Goal: Task Accomplishment & Management: Use online tool/utility

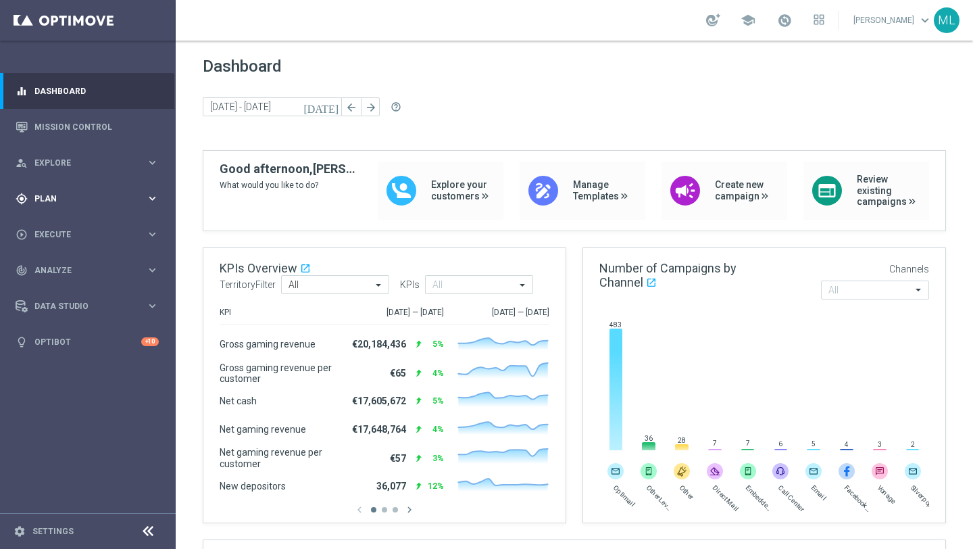
click at [147, 197] on icon "keyboard_arrow_right" at bounding box center [152, 198] width 13 height 13
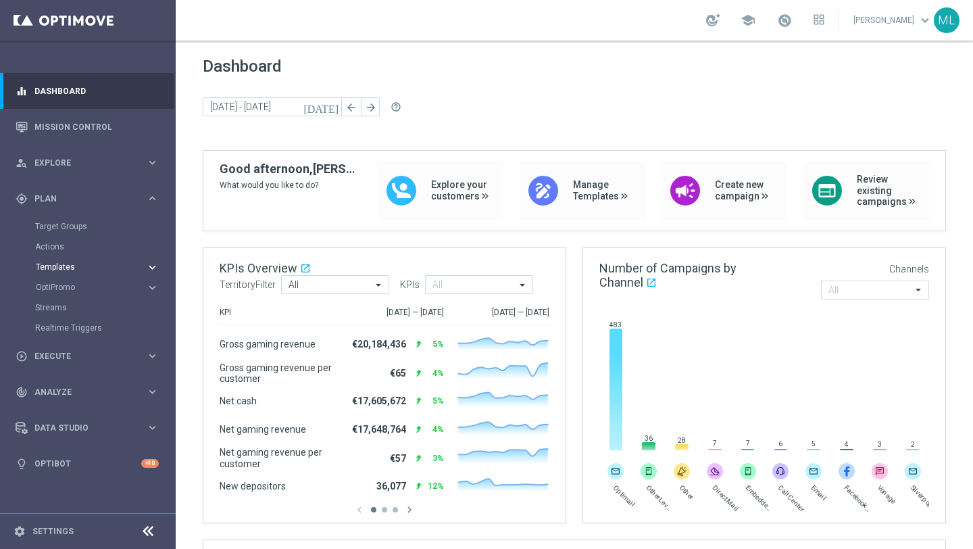
click at [143, 272] on button "Templates keyboard_arrow_right" at bounding box center [97, 266] width 124 height 11
click at [66, 293] on div "Optimail" at bounding box center [108, 287] width 132 height 20
click at [59, 286] on link "Optimail" at bounding box center [91, 287] width 99 height 11
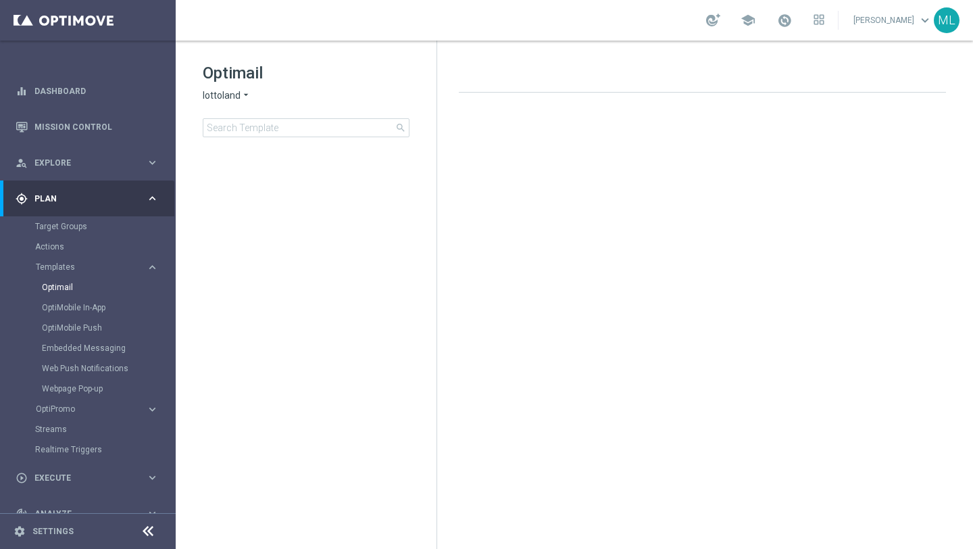
click at [246, 95] on icon "arrow_drop_down" at bounding box center [245, 95] width 11 height 13
click at [0, 0] on span "KenoGO" at bounding box center [0, 0] width 0 height 0
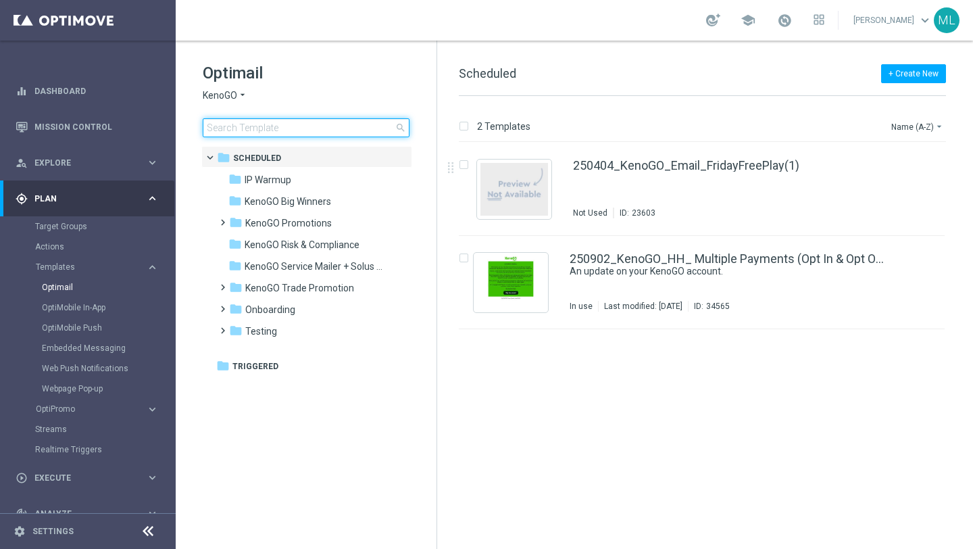
click at [238, 129] on input at bounding box center [306, 127] width 207 height 19
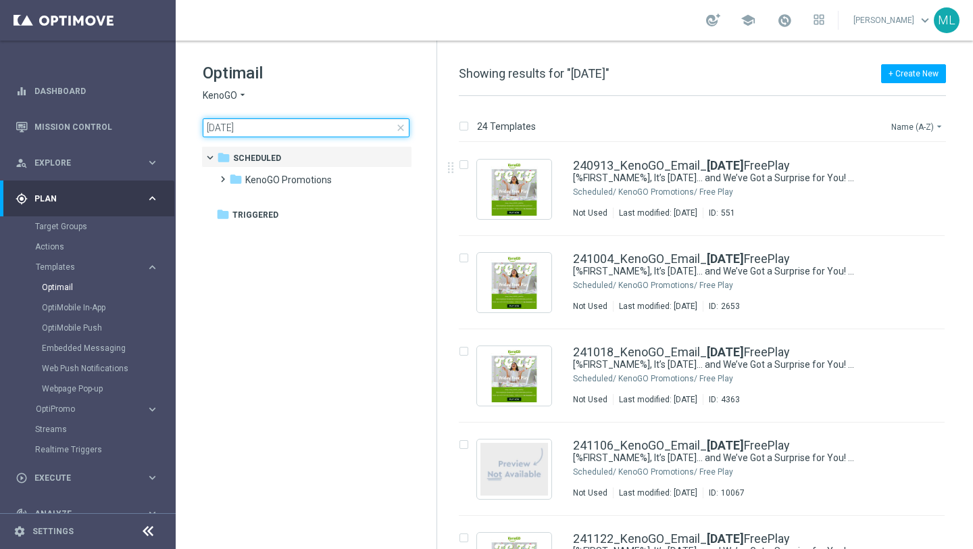
type input "[DATE]"
click at [911, 124] on button "Name (A-Z) arrow_drop_down" at bounding box center [918, 126] width 56 height 16
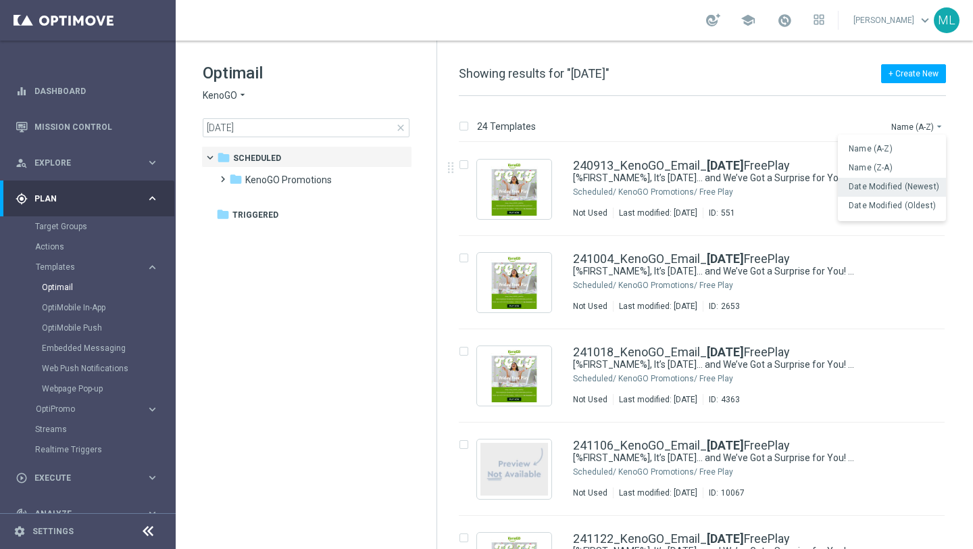
click at [898, 192] on div "Date Modified (Newest)" at bounding box center [892, 187] width 108 height 19
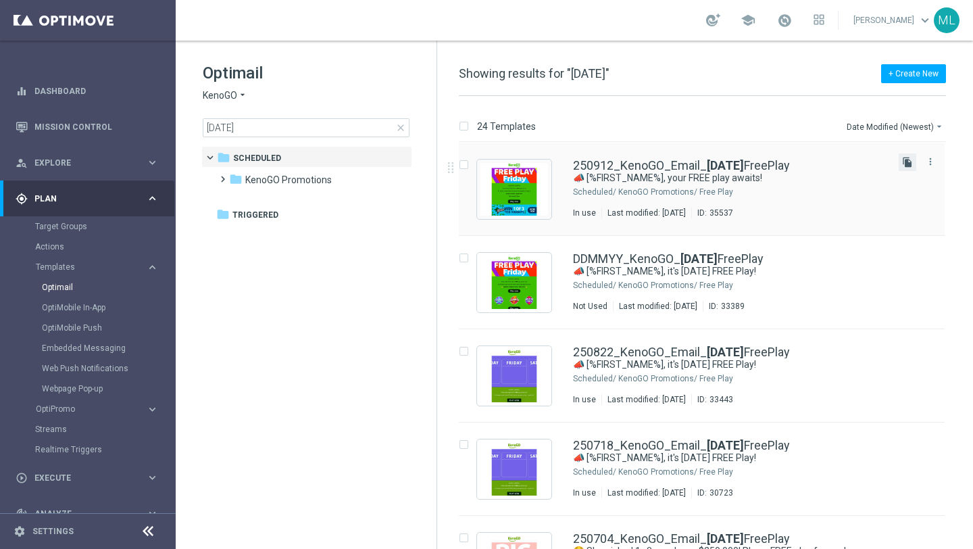
click at [904, 161] on icon "file_copy" at bounding box center [907, 162] width 11 height 11
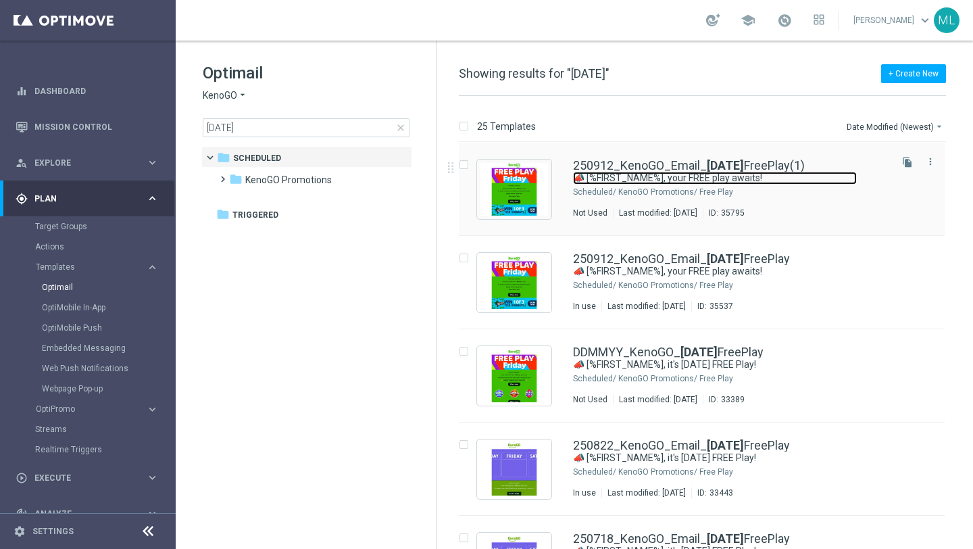
click at [692, 176] on link "📣 [%FIRST_NAME%], your FREE play awaits!" at bounding box center [715, 178] width 284 height 13
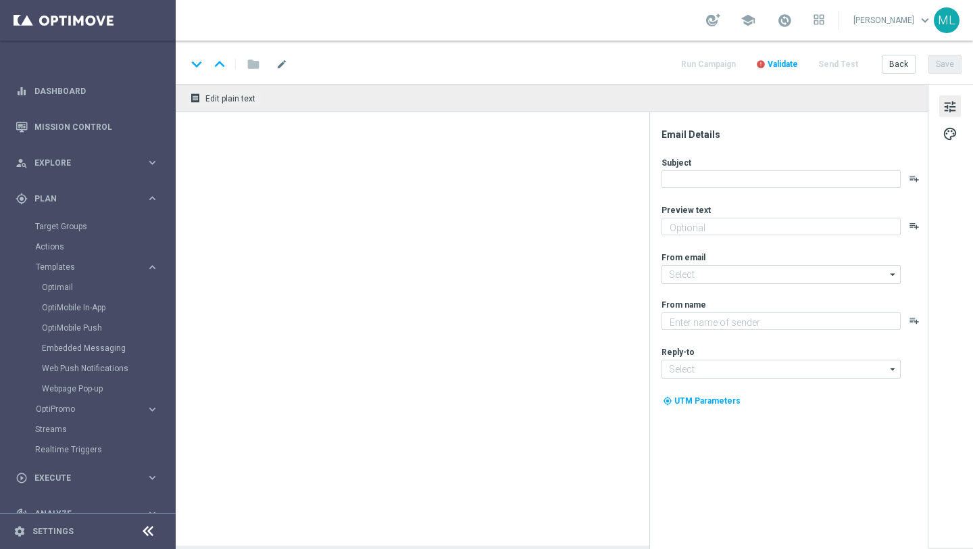
type input "250912_KenoGO_Email_FridayFreePlay(1)"
type textarea "Enjoy a game on us!"
type textarea "KenoGO"
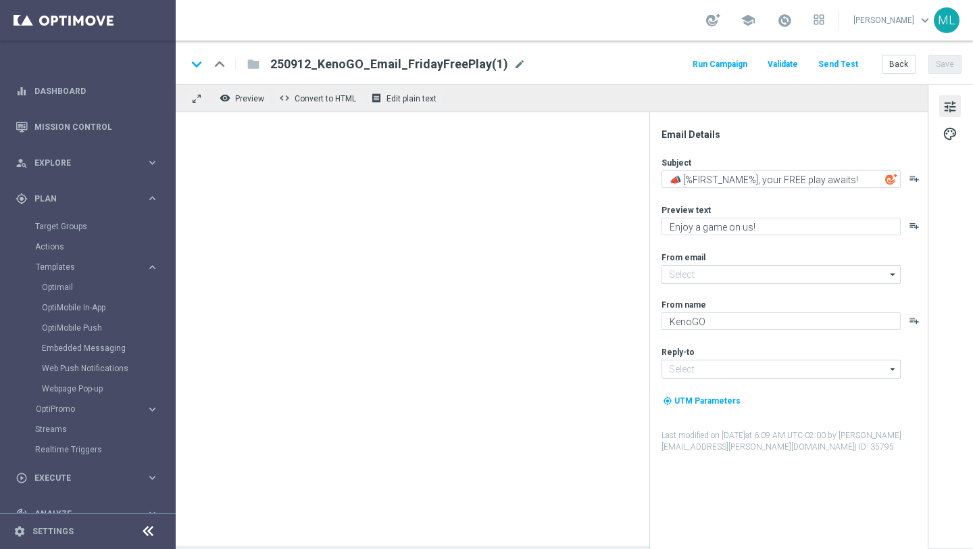
type input "[EMAIL_ADDRESS][DOMAIN_NAME]"
click at [513, 63] on span "mode_edit" at bounding box center [519, 64] width 12 height 12
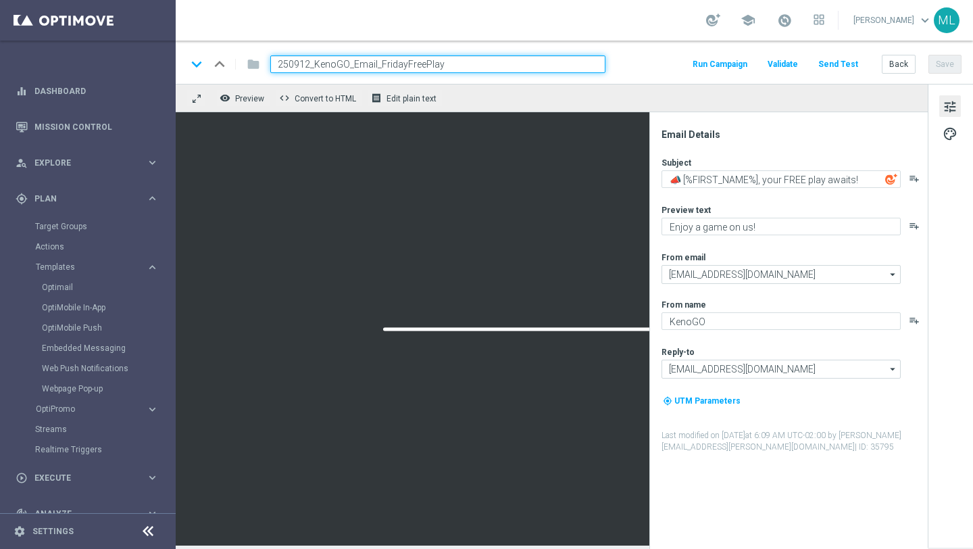
click at [307, 64] on input "250912_KenoGO_Email_FridayFreePlay" at bounding box center [437, 64] width 335 height 18
type input "250926_KenoGO_Email_FridayFreePlay"
click at [649, 49] on div "keyboard_arrow_down keyboard_arrow_up folder 250926_KenoGO_Email_FridayFreePlay…" at bounding box center [574, 62] width 797 height 43
click at [946, 60] on button "Save" at bounding box center [944, 64] width 33 height 19
click at [944, 66] on button "Save" at bounding box center [944, 64] width 33 height 19
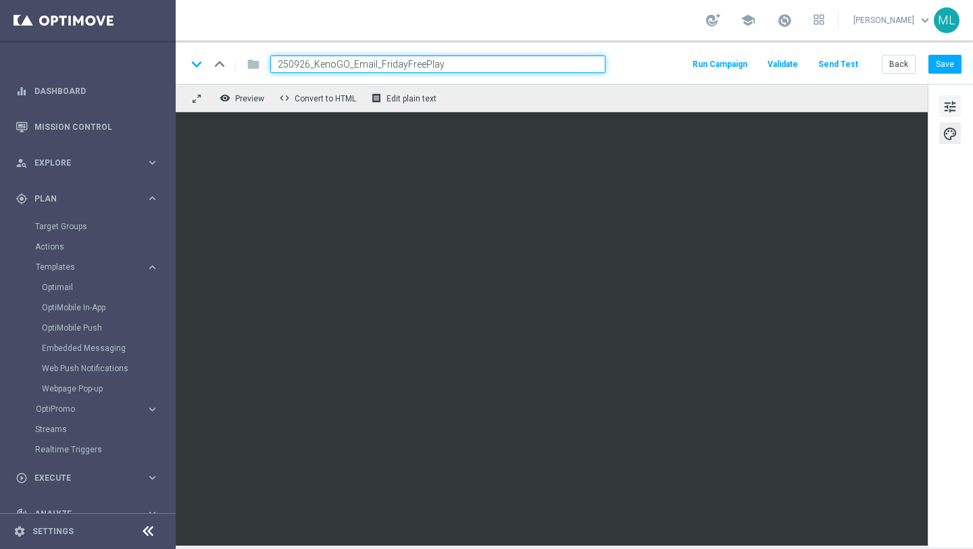
click at [949, 111] on span "tune" at bounding box center [949, 107] width 15 height 18
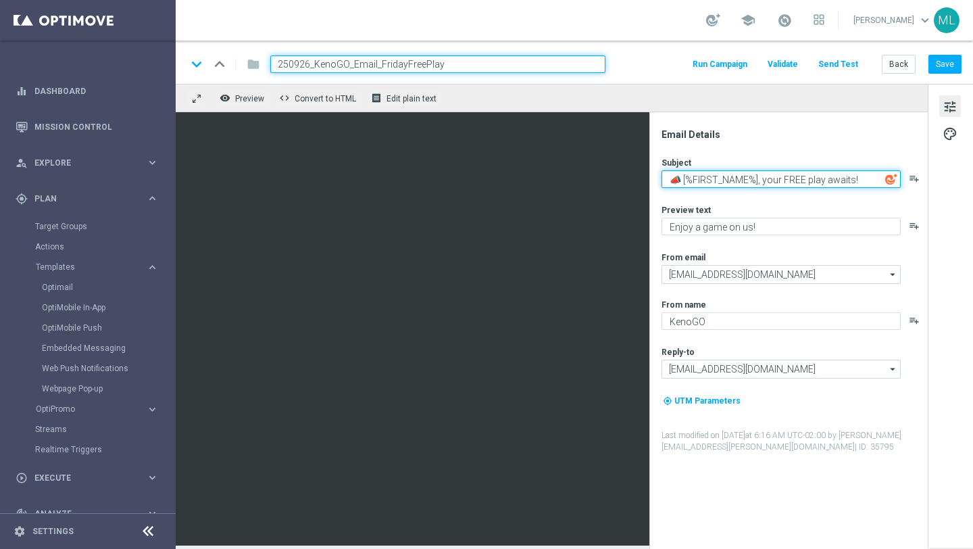
click at [711, 180] on textarea "📣 [%FIRST_NAME%], your FREE play awaits!" at bounding box center [780, 179] width 239 height 18
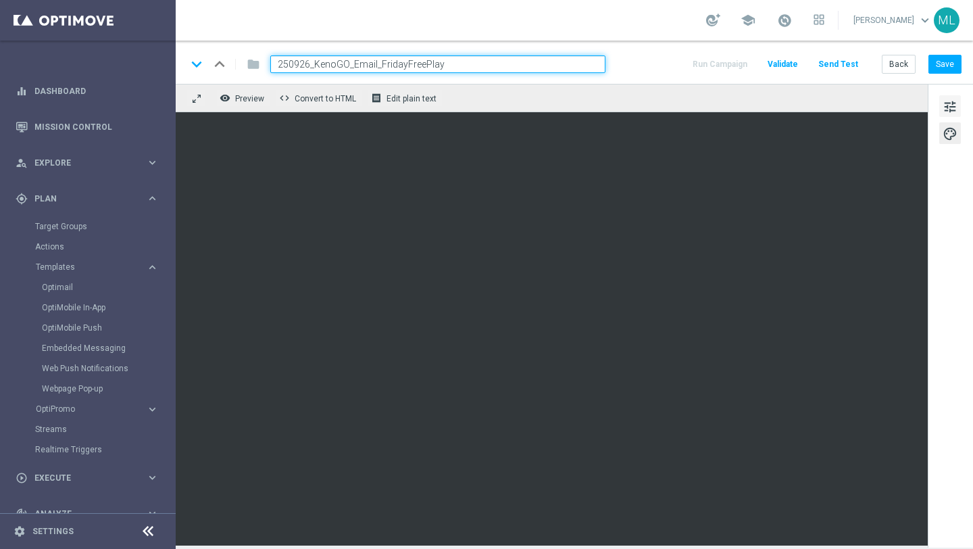
click at [950, 106] on span "tune" at bounding box center [949, 107] width 15 height 18
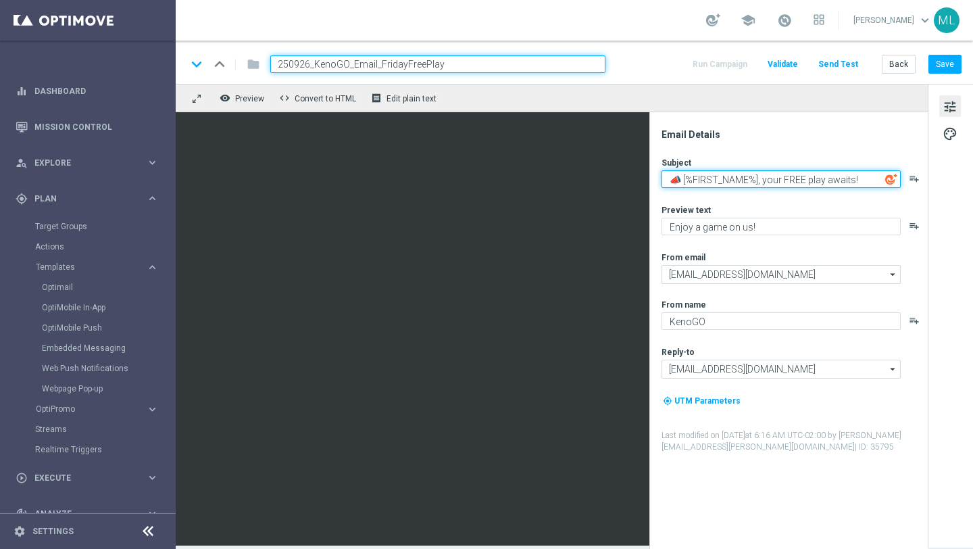
click at [721, 182] on textarea "📣 [%FIRST_NAME%], your FREE play awaits!" at bounding box center [780, 179] width 239 height 18
click at [702, 176] on textarea "📣 [%FIRST_NAME%], your FREE play awaits!" at bounding box center [780, 179] width 239 height 18
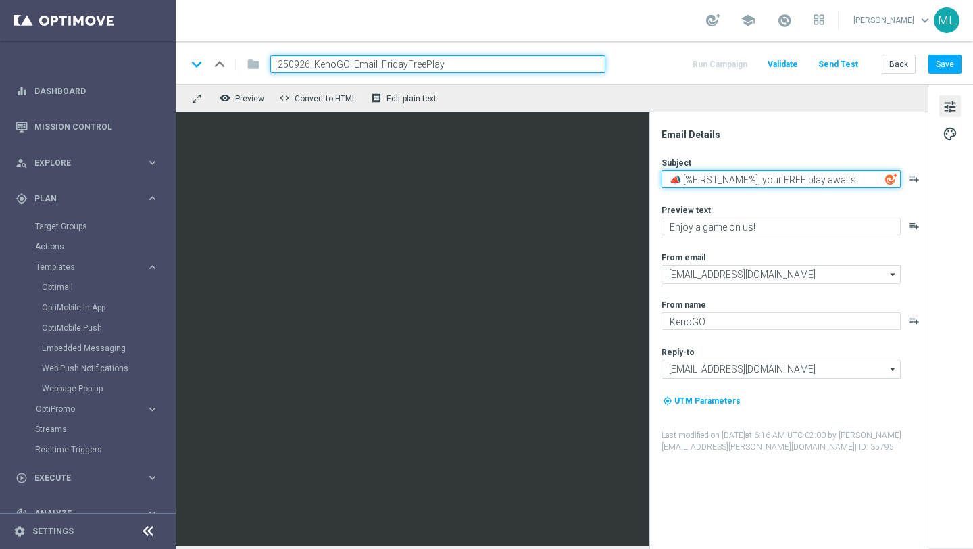
click at [702, 176] on textarea "📣 [%FIRST_NAME%], your FREE play awaits!" at bounding box center [780, 179] width 239 height 18
paste textarea "ready for the AFL Final? Your FREE play is here"
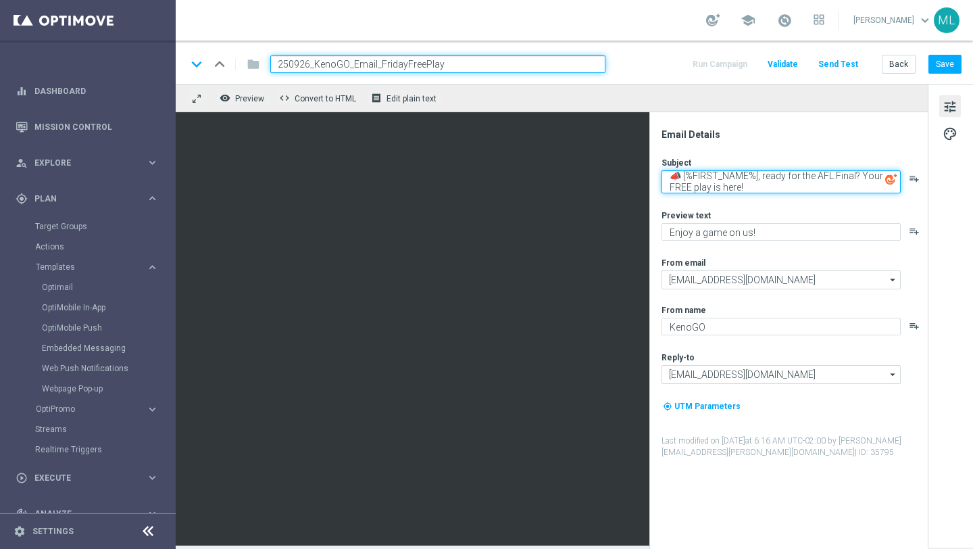
type textarea "📣 [%FIRST_NAME%], ready for the AFL Final? Your FREE play is here!"
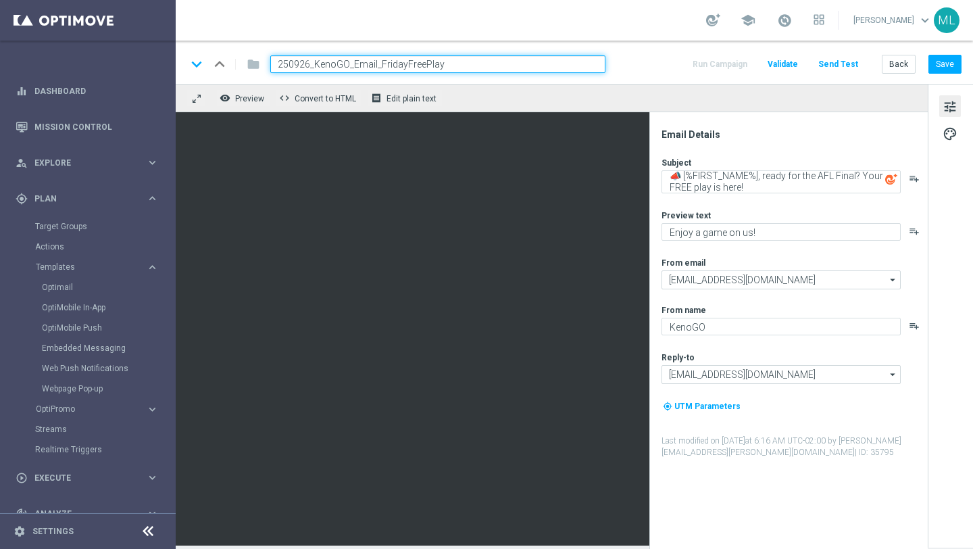
click at [759, 209] on div "Subject 📣 [%FIRST_NAME%], ready for the AFL Final? Your FREE play is here! play…" at bounding box center [793, 307] width 265 height 301
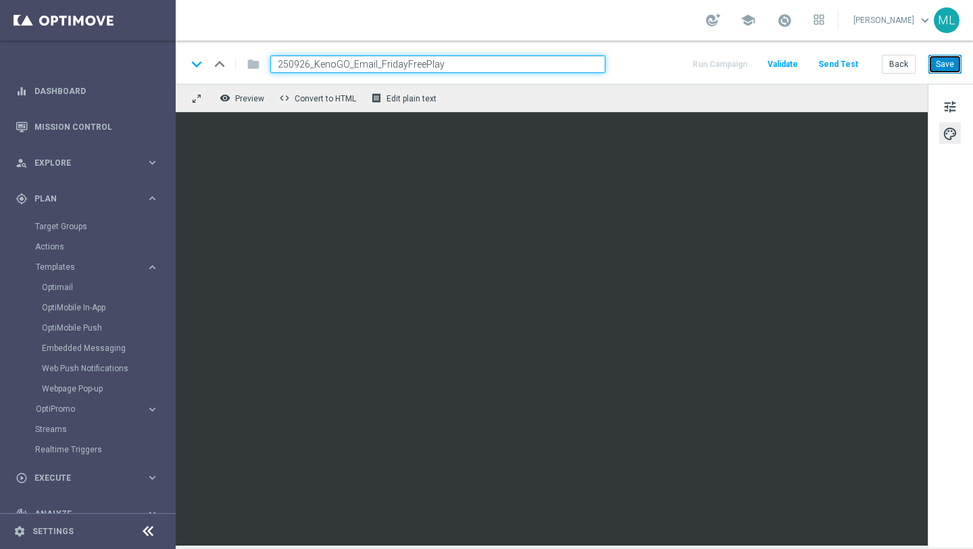
click at [946, 65] on button "Save" at bounding box center [944, 64] width 33 height 19
click at [950, 66] on button "Save" at bounding box center [944, 64] width 33 height 19
click at [629, 22] on div "school [PERSON_NAME] keyboard_arrow_down ML" at bounding box center [574, 20] width 797 height 41
click at [474, 10] on div "school [PERSON_NAME] keyboard_arrow_down ML" at bounding box center [574, 20] width 797 height 41
click at [950, 62] on button "Save" at bounding box center [944, 64] width 33 height 19
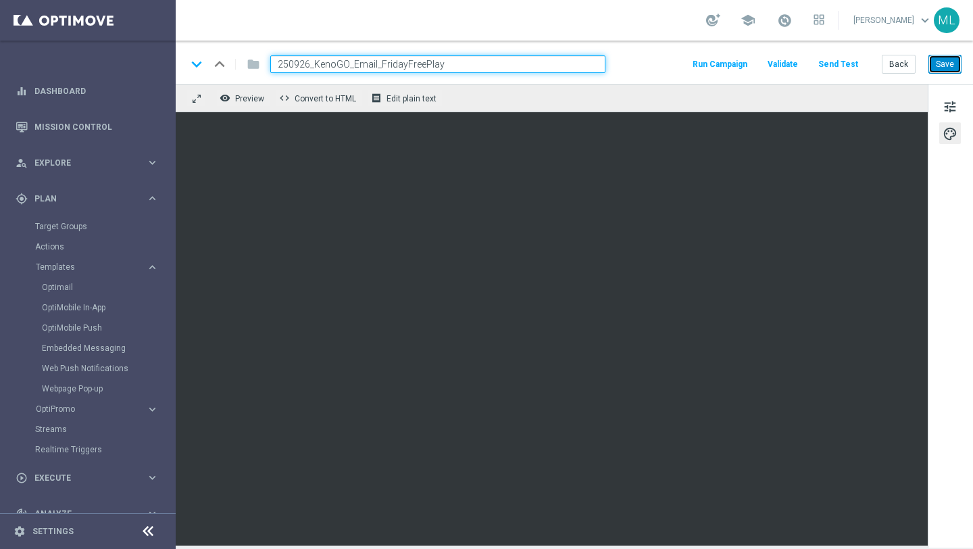
click at [940, 66] on button "Save" at bounding box center [944, 64] width 33 height 19
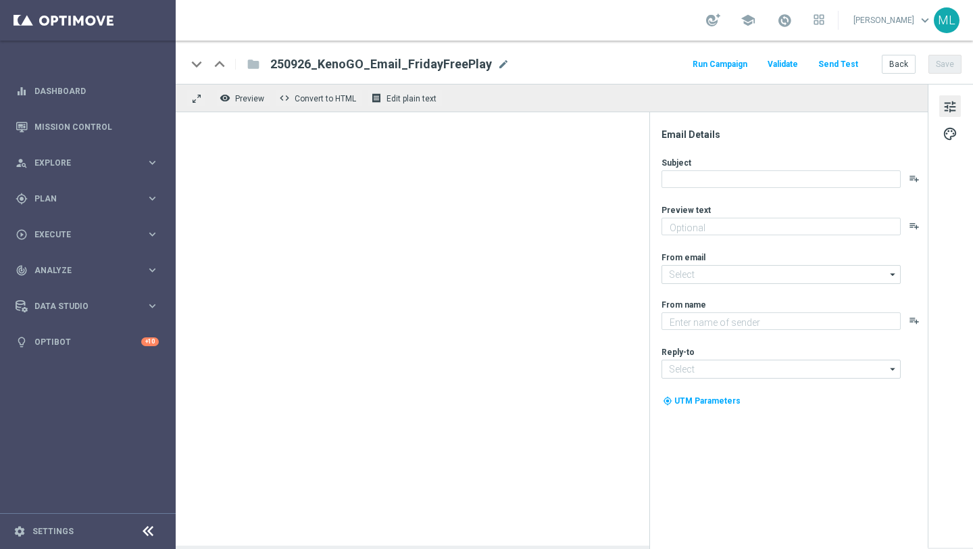
type textarea "Enjoy a game on us!"
type textarea "KenoGO"
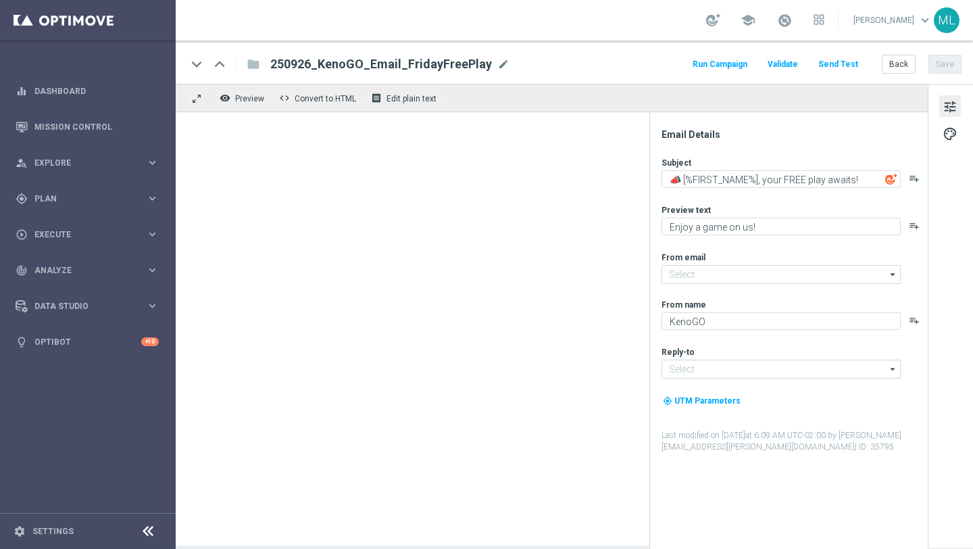
type input "mail@crm.kenogo.com.au"
type input "support@kenogo.com.au"
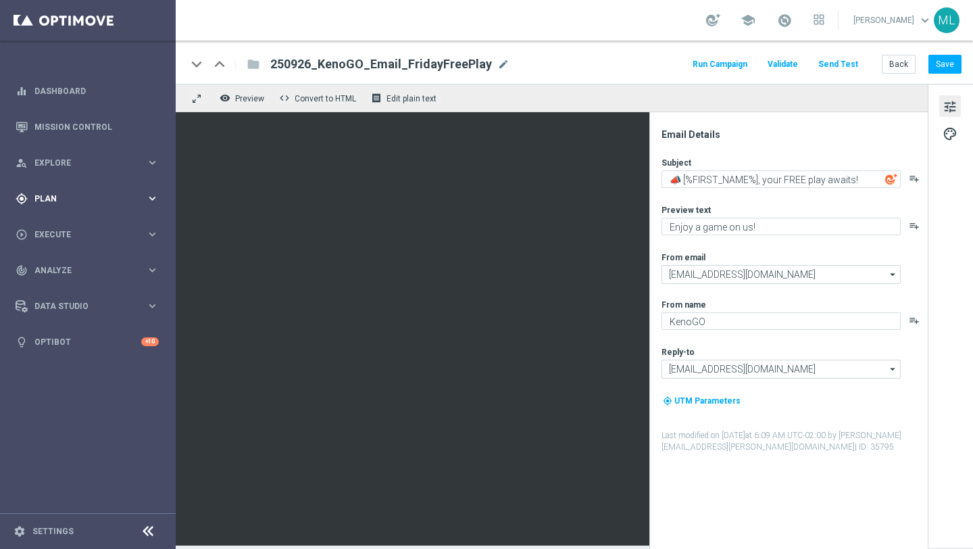
click at [150, 197] on icon "keyboard_arrow_right" at bounding box center [152, 198] width 13 height 13
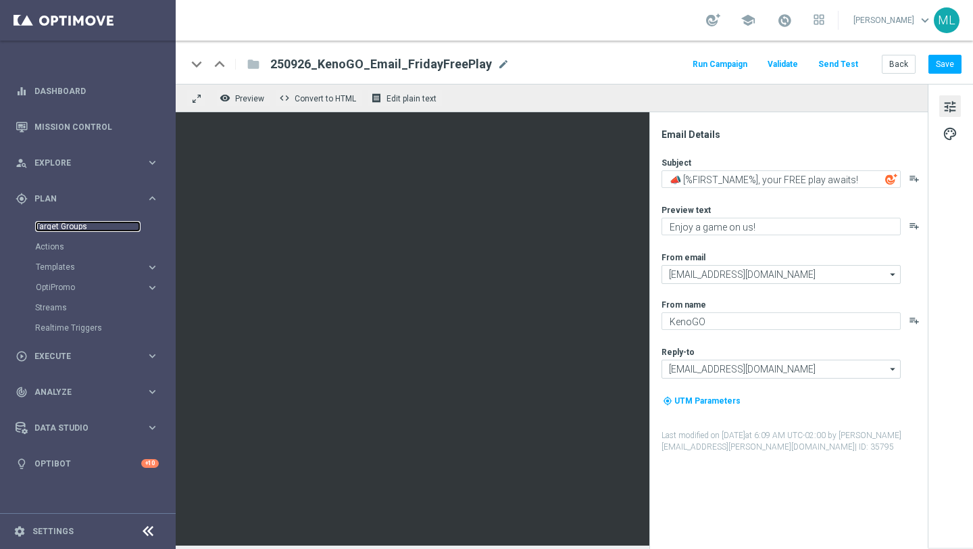
click at [63, 226] on link "Target Groups" at bounding box center [87, 226] width 105 height 11
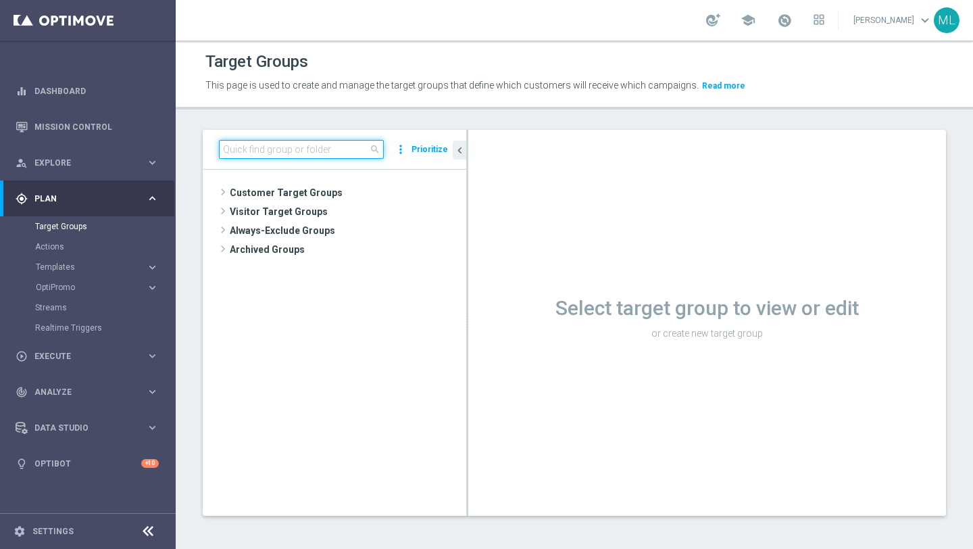
click at [263, 157] on input at bounding box center [301, 149] width 165 height 19
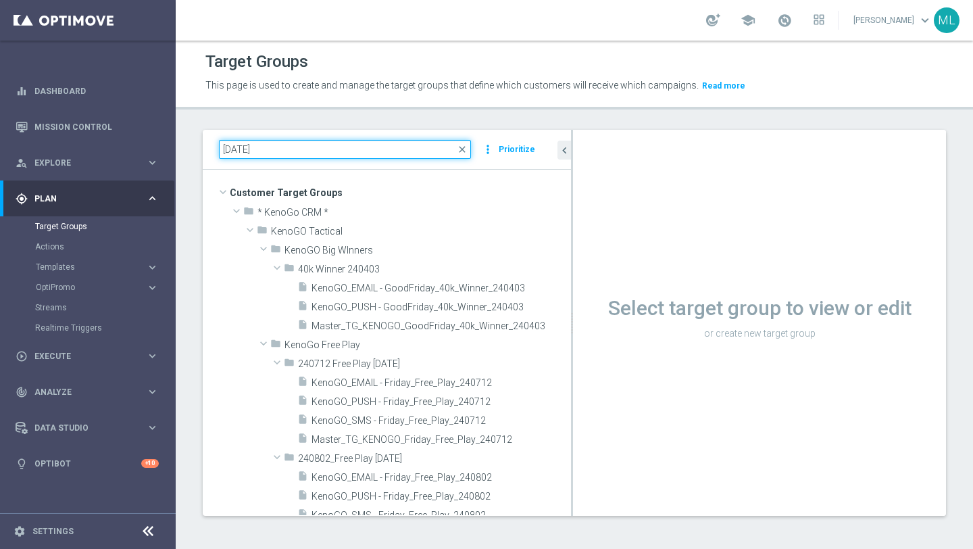
drag, startPoint x: 467, startPoint y: 311, endPoint x: 588, endPoint y: 310, distance: 120.9
click at [588, 310] on as-split "friday close more_vert Prioritize Customer Target Groups library_add create_new…" at bounding box center [574, 323] width 743 height 386
type input "[DATE]"
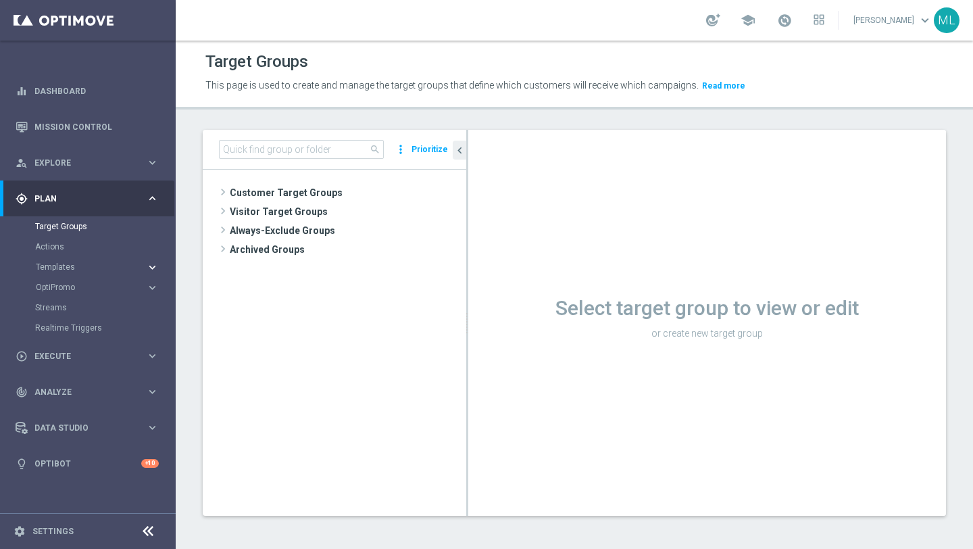
click at [152, 261] on icon "keyboard_arrow_right" at bounding box center [152, 267] width 13 height 13
click at [99, 326] on link "OptiMobile Push" at bounding box center [91, 327] width 99 height 11
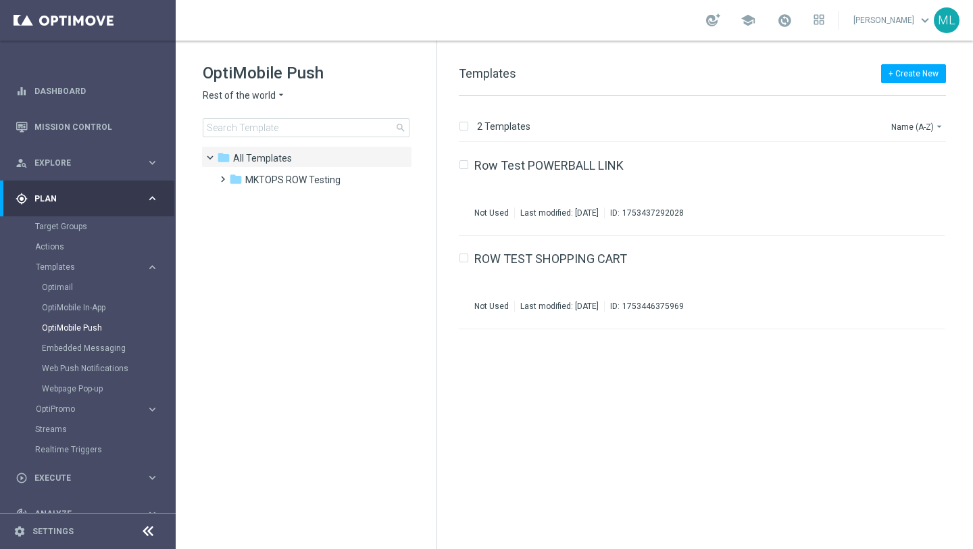
click at [280, 96] on icon "arrow_drop_down" at bounding box center [281, 95] width 11 height 13
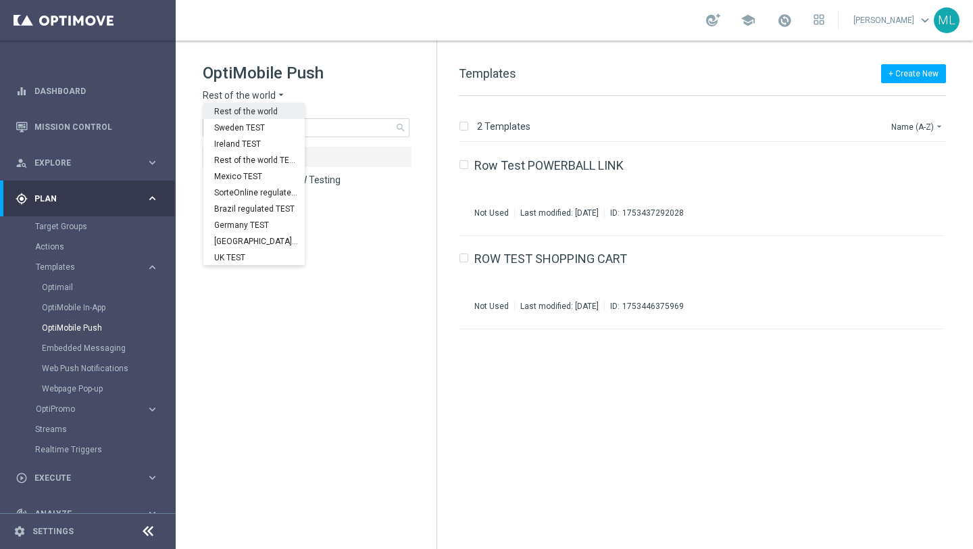
scroll to position [422, 0]
click at [0, 0] on span "KenoGO Australia" at bounding box center [0, 0] width 0 height 0
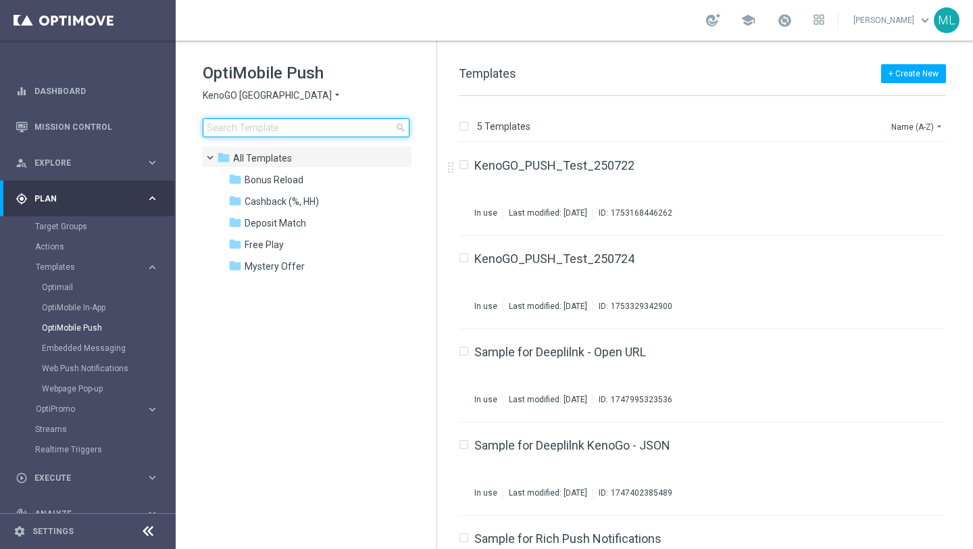
click at [285, 132] on input at bounding box center [306, 127] width 207 height 19
click at [274, 245] on span "Free Play" at bounding box center [264, 244] width 39 height 12
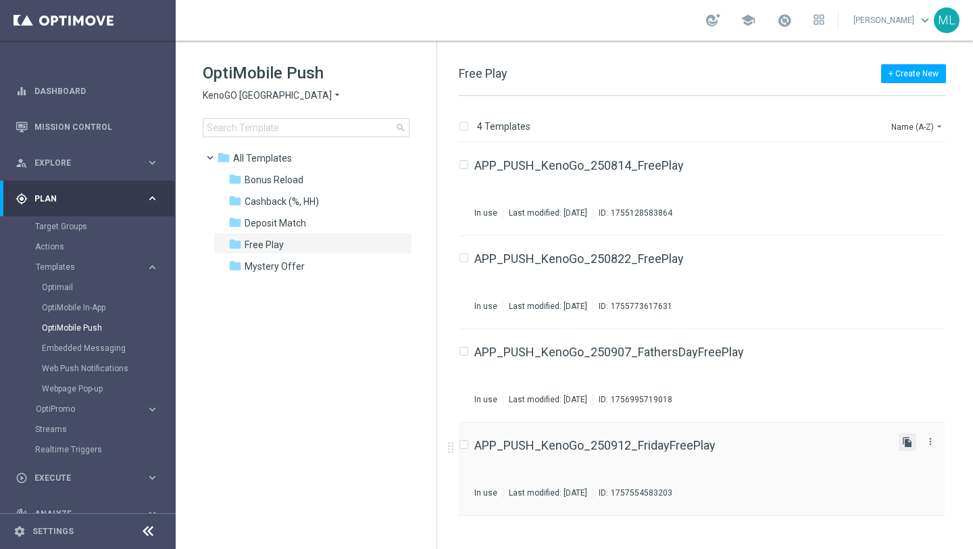
click at [910, 439] on icon "file_copy" at bounding box center [907, 441] width 11 height 11
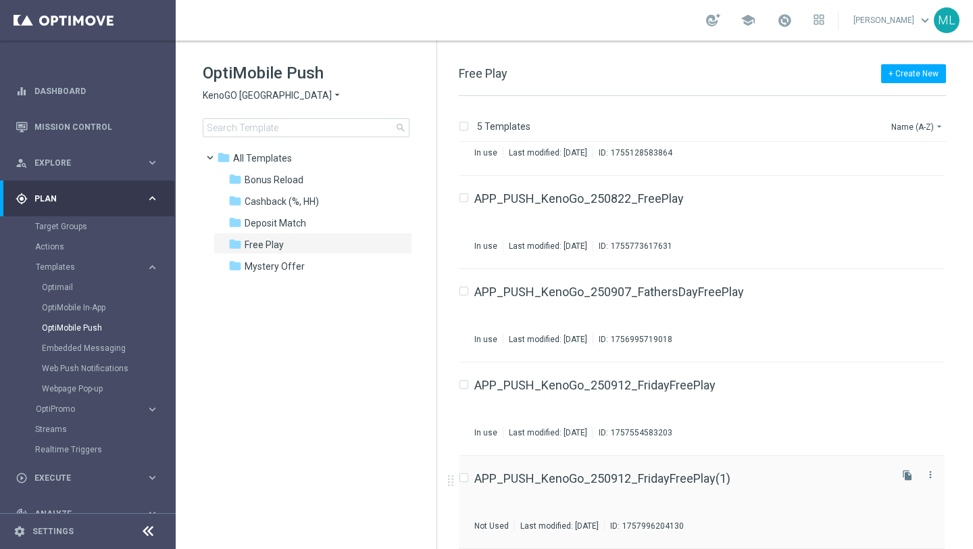
click at [750, 480] on div "APP_PUSH_KenoGo_250912_FridayFreePlay(1)" at bounding box center [680, 478] width 413 height 12
